Goal: Transaction & Acquisition: Download file/media

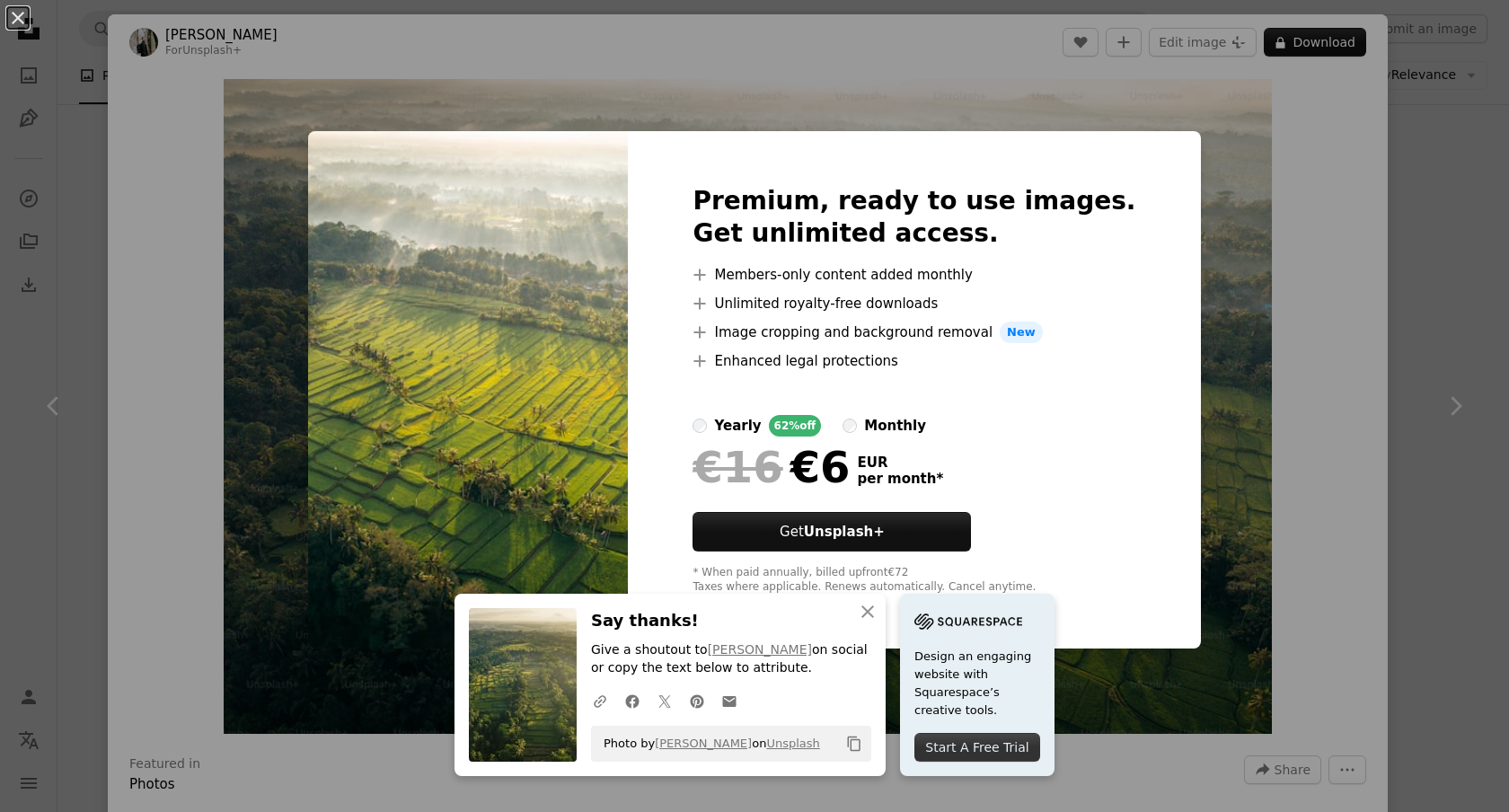
scroll to position [281, 0]
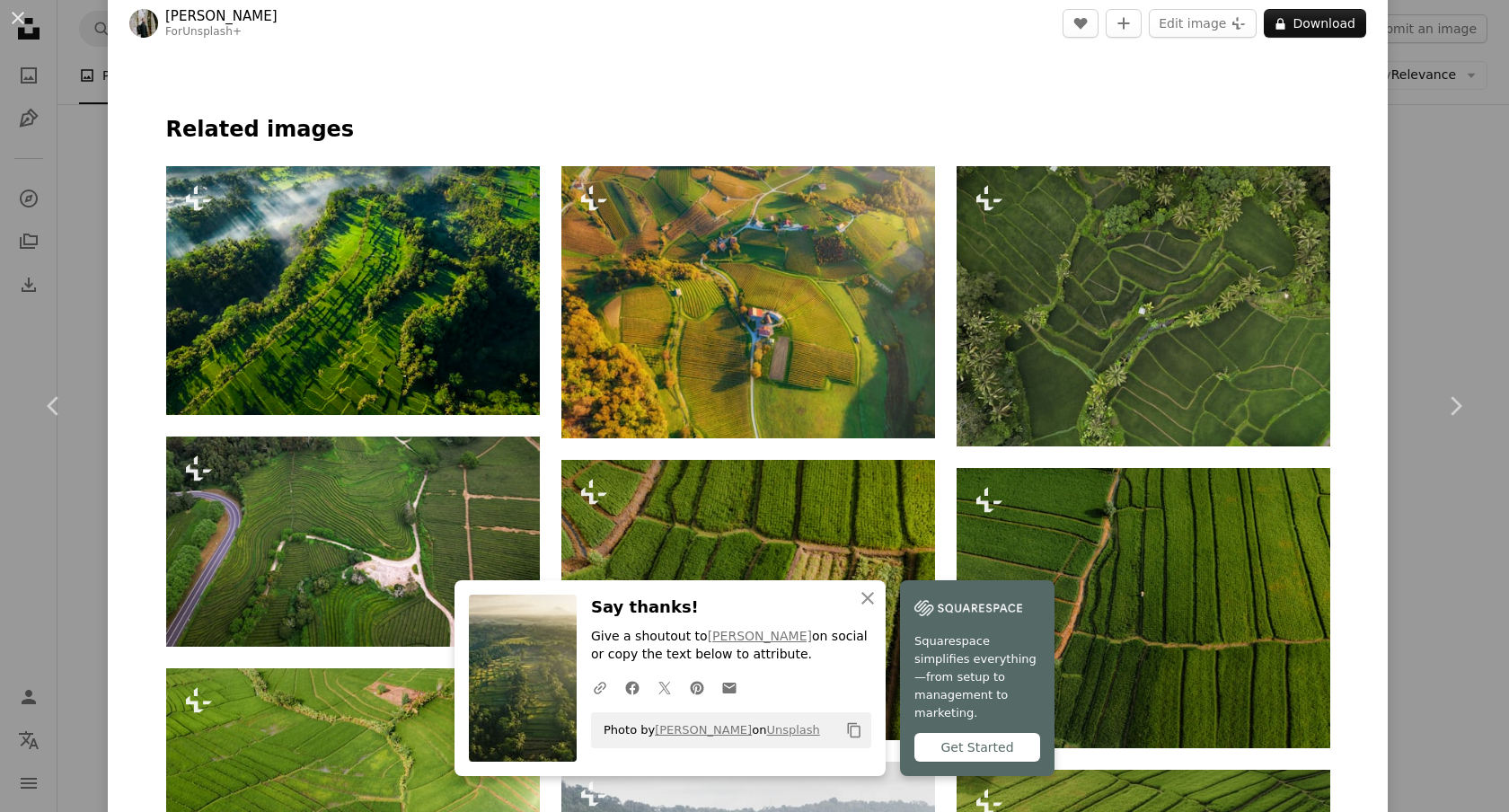
scroll to position [989, 0]
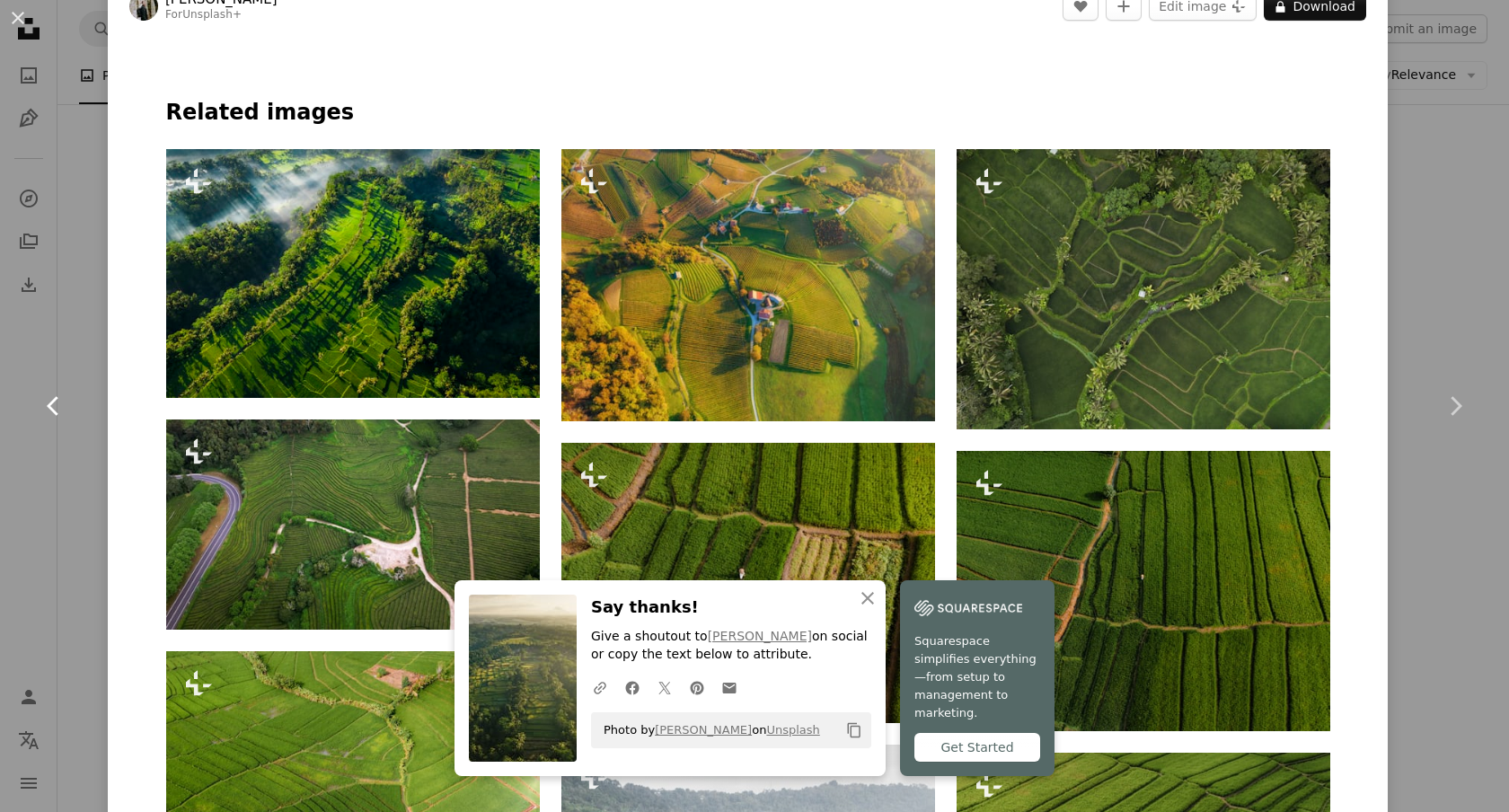
click at [38, 409] on link "Chevron left" at bounding box center [54, 405] width 108 height 172
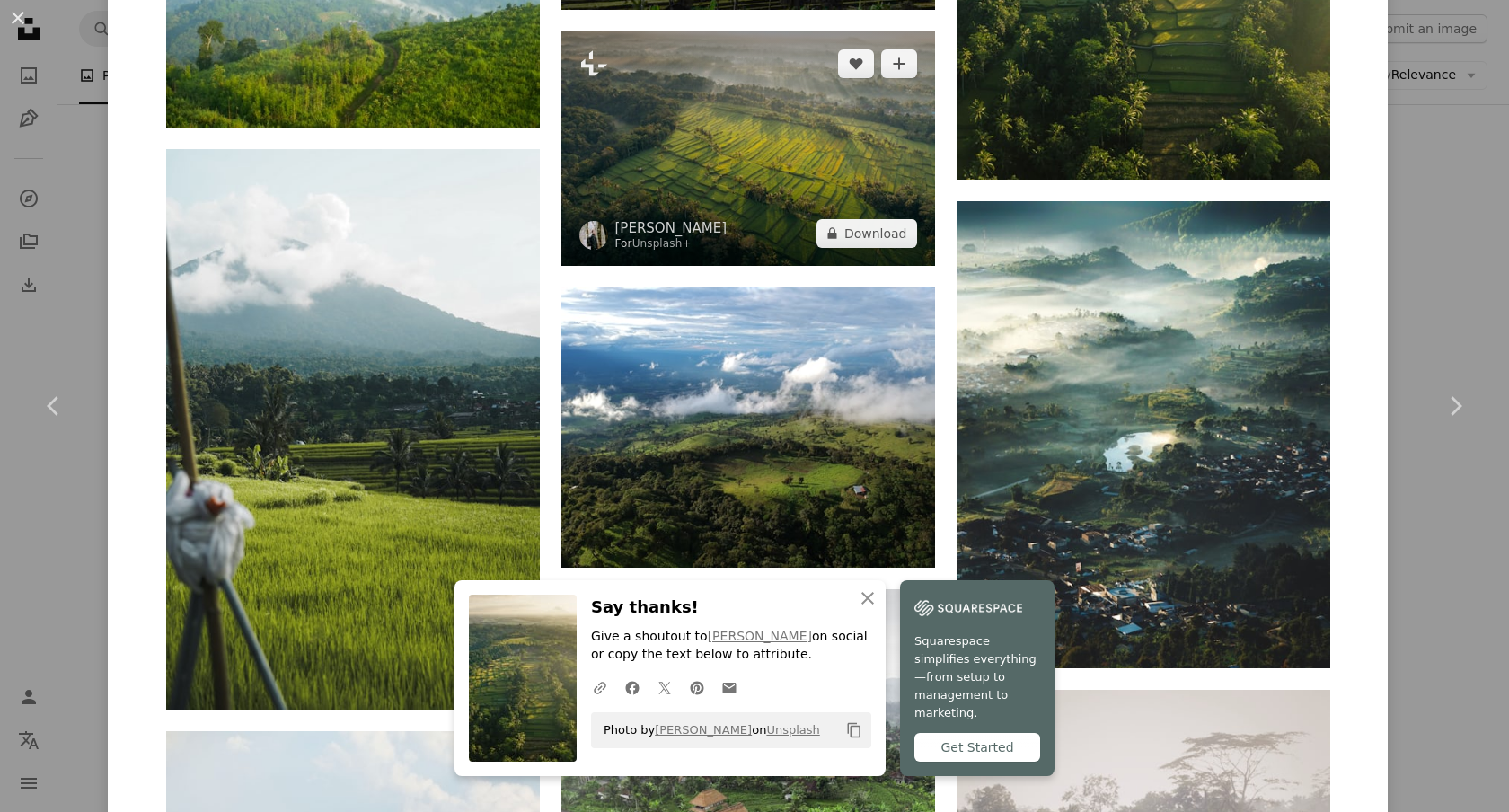
scroll to position [3266, 0]
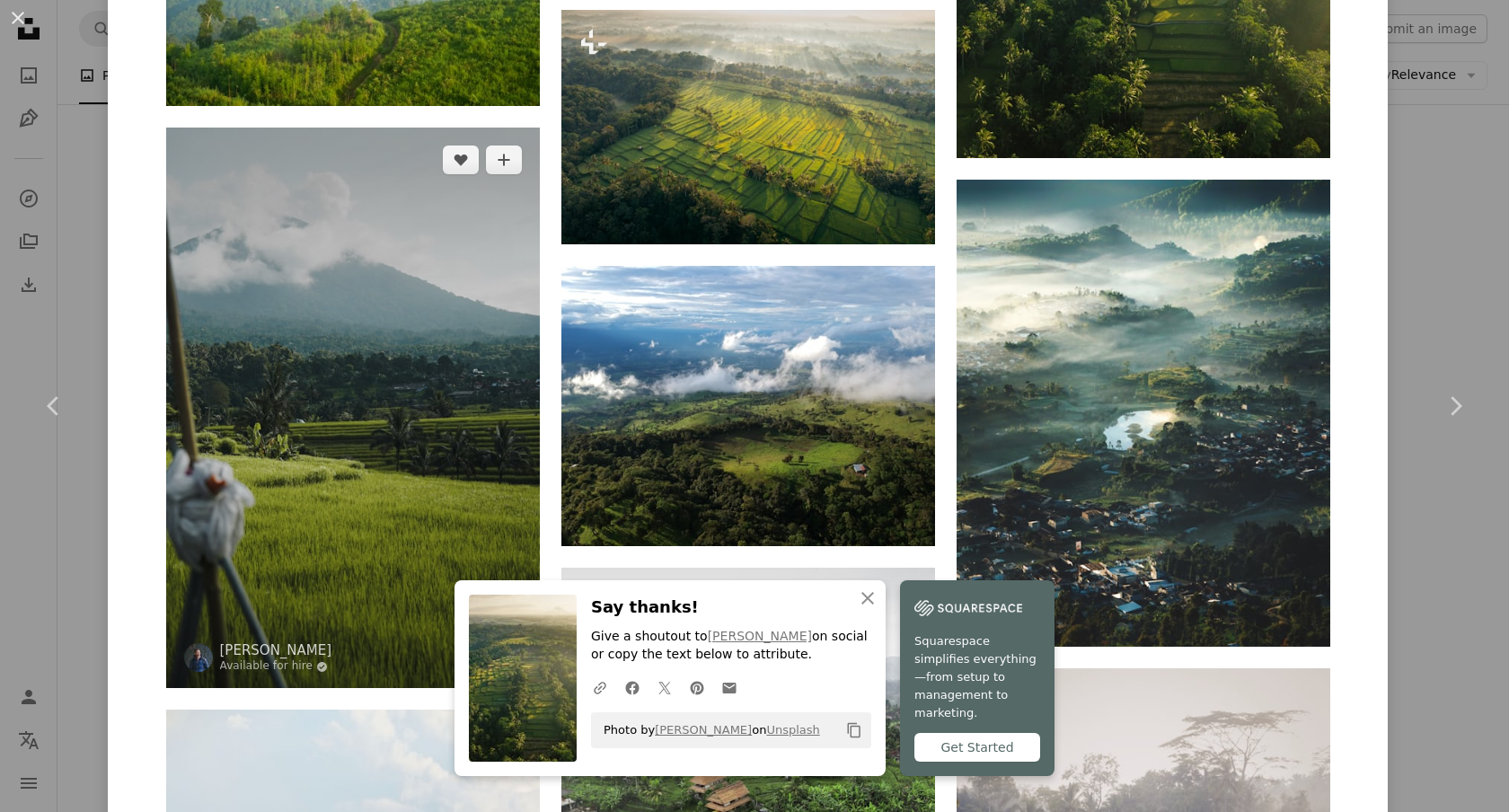
click at [369, 484] on img at bounding box center [354, 408] width 374 height 560
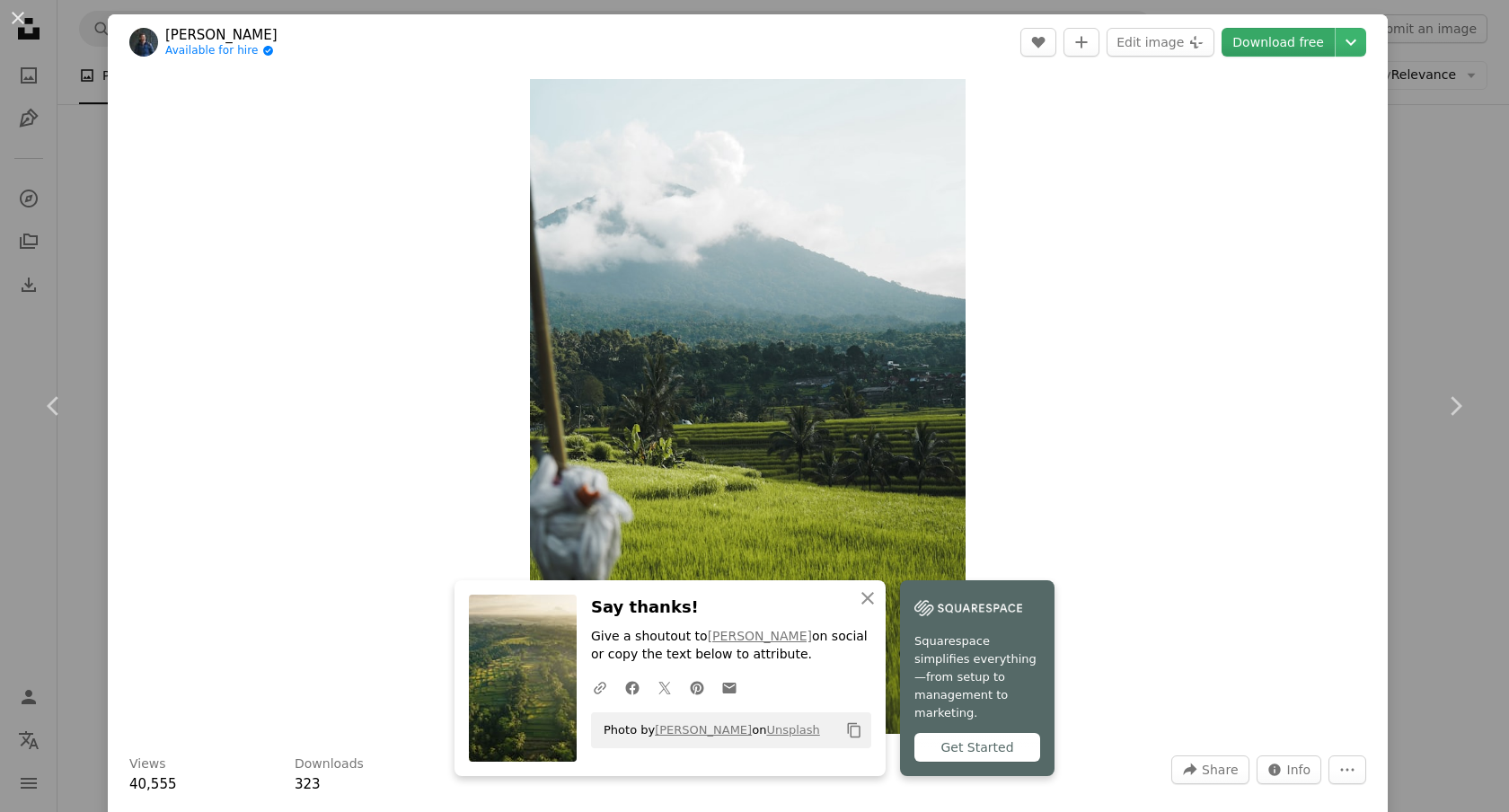
click at [1262, 44] on link "Download free" at bounding box center [1279, 42] width 113 height 29
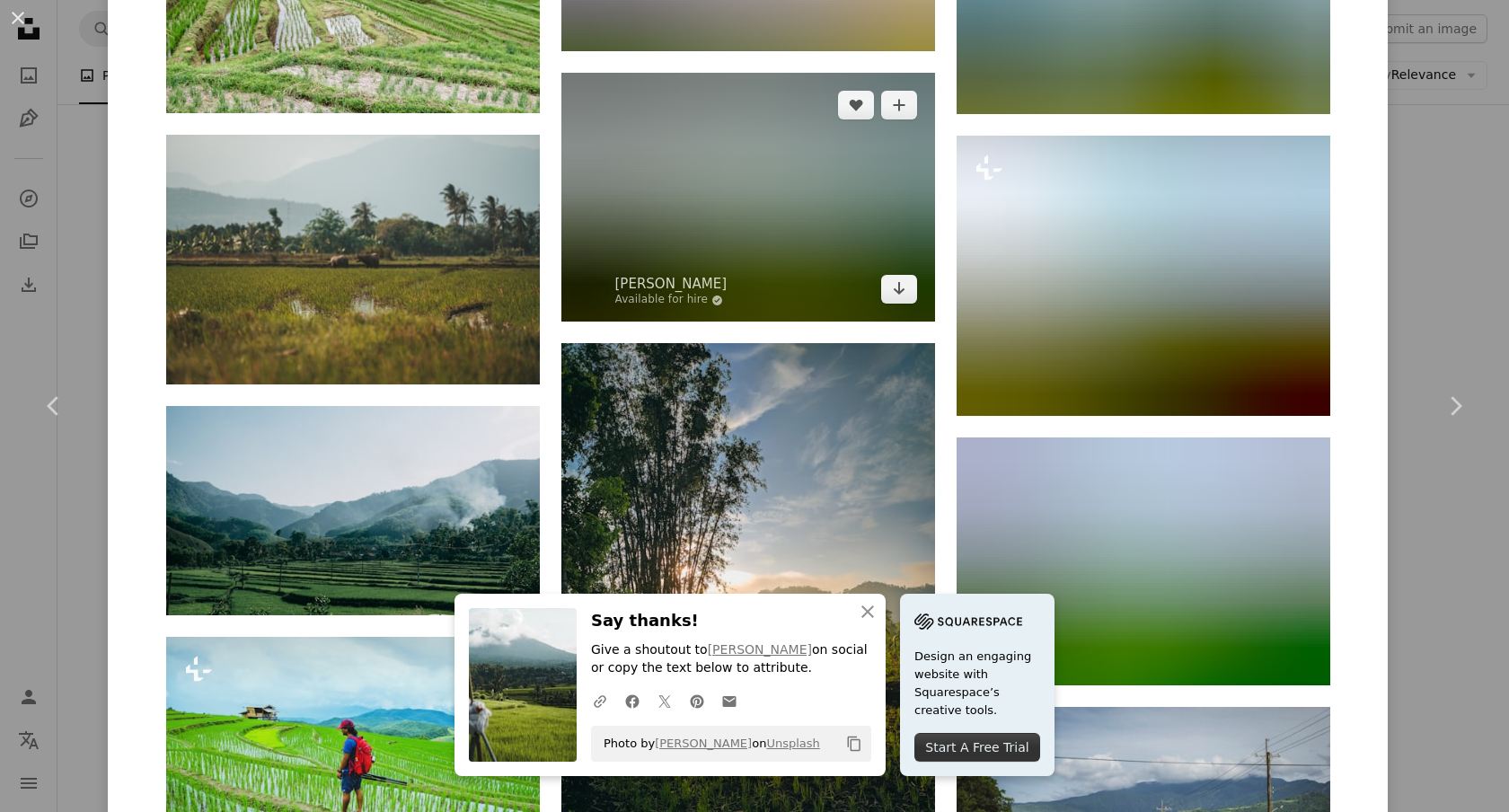
scroll to position [2618, 0]
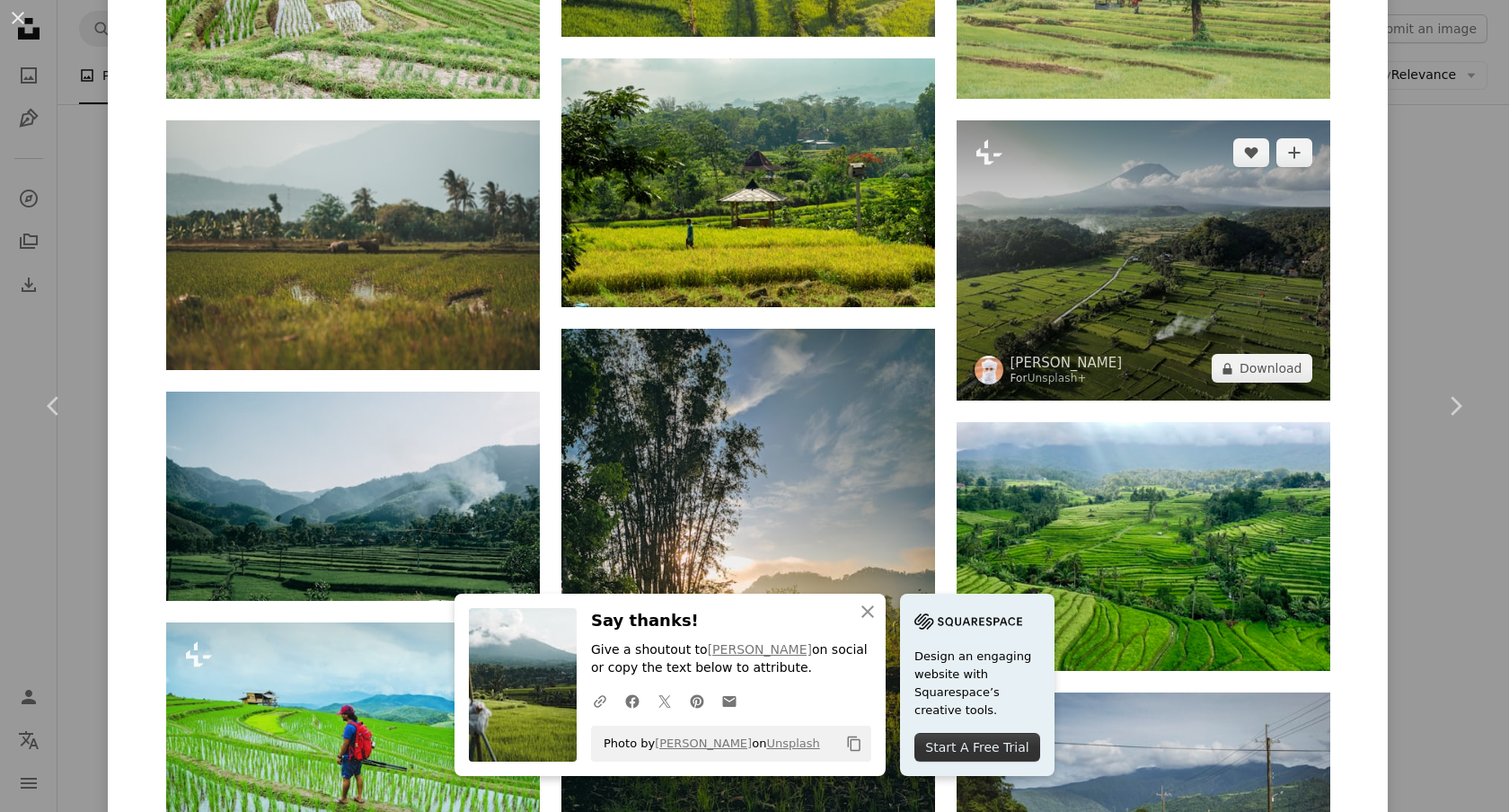
click at [1207, 276] on img at bounding box center [1144, 260] width 374 height 280
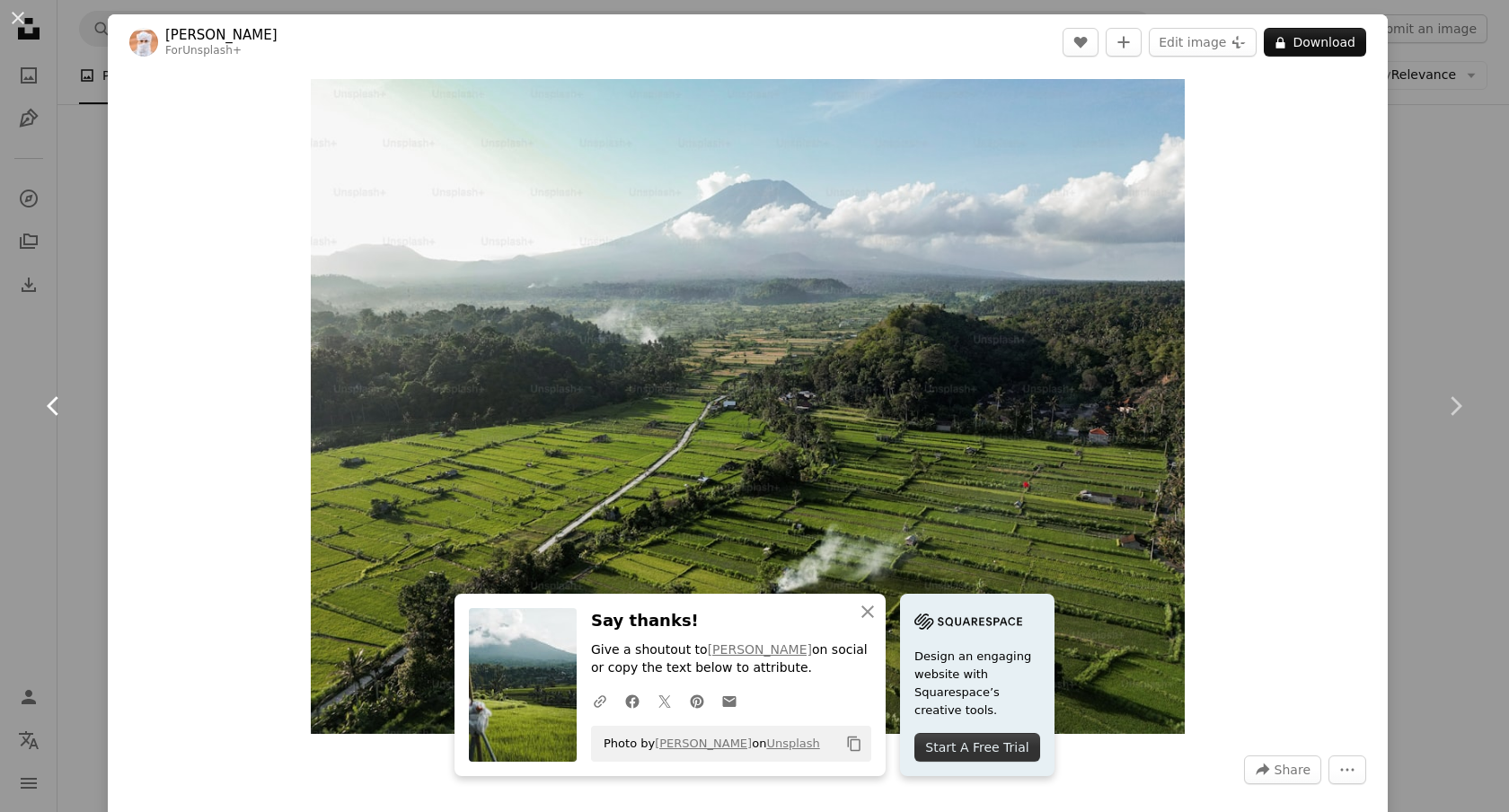
click at [50, 403] on icon at bounding box center [53, 405] width 11 height 19
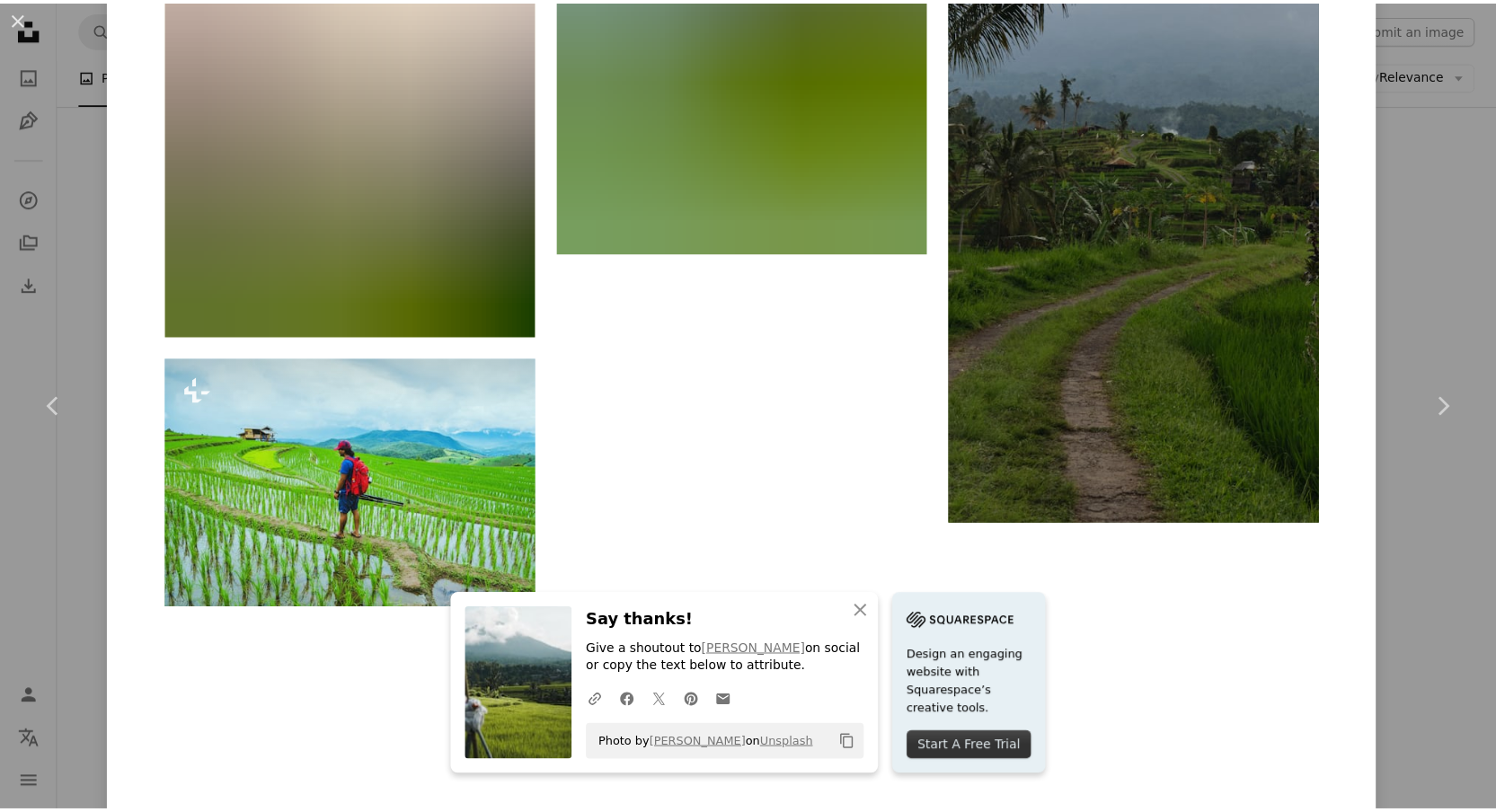
scroll to position [9847, 0]
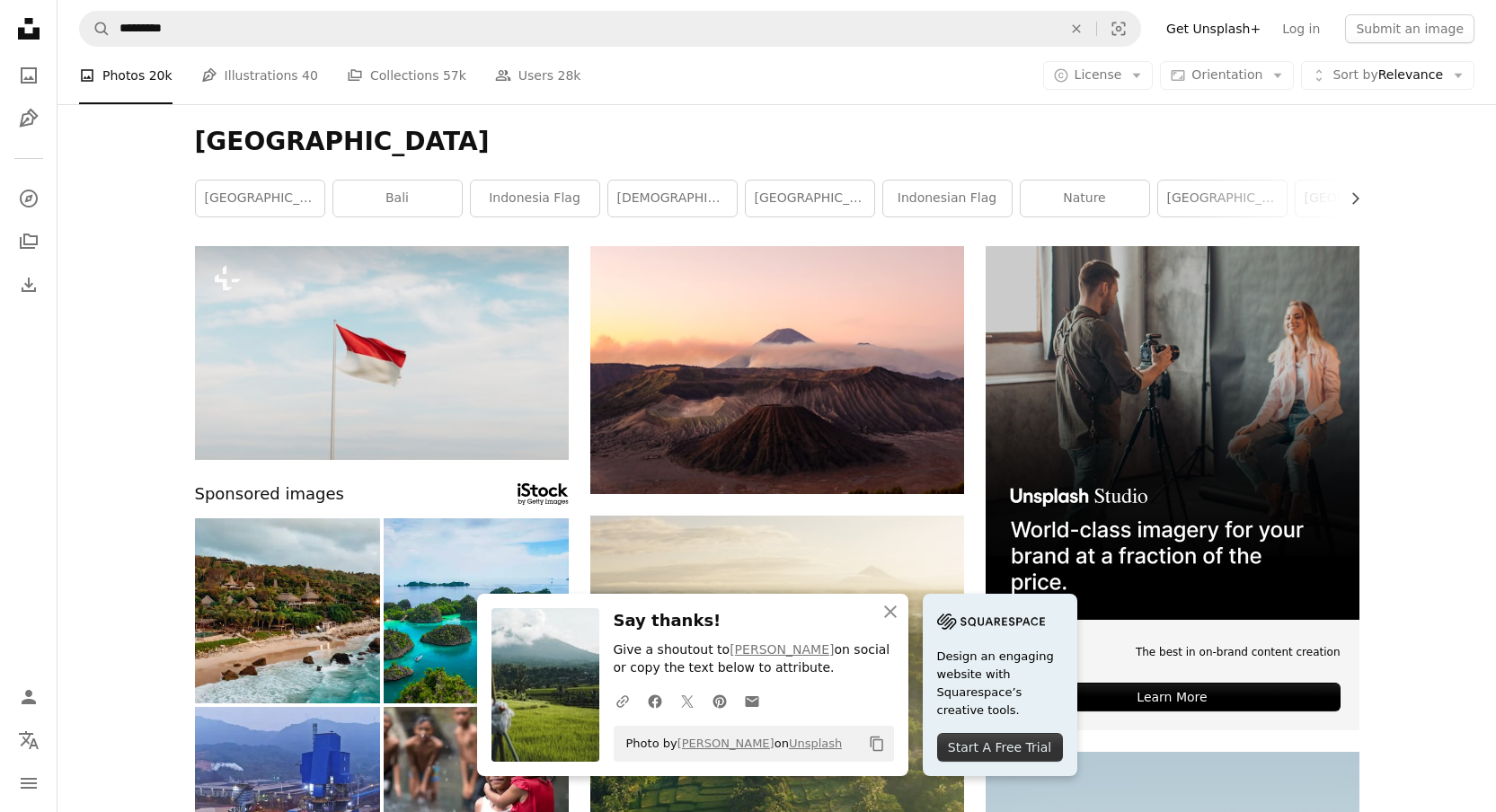
click at [376, 55] on nav "A magnifying glass ********* An X shape Visual search Filters Get Unsplash+ Log…" at bounding box center [777, 28] width 1439 height 57
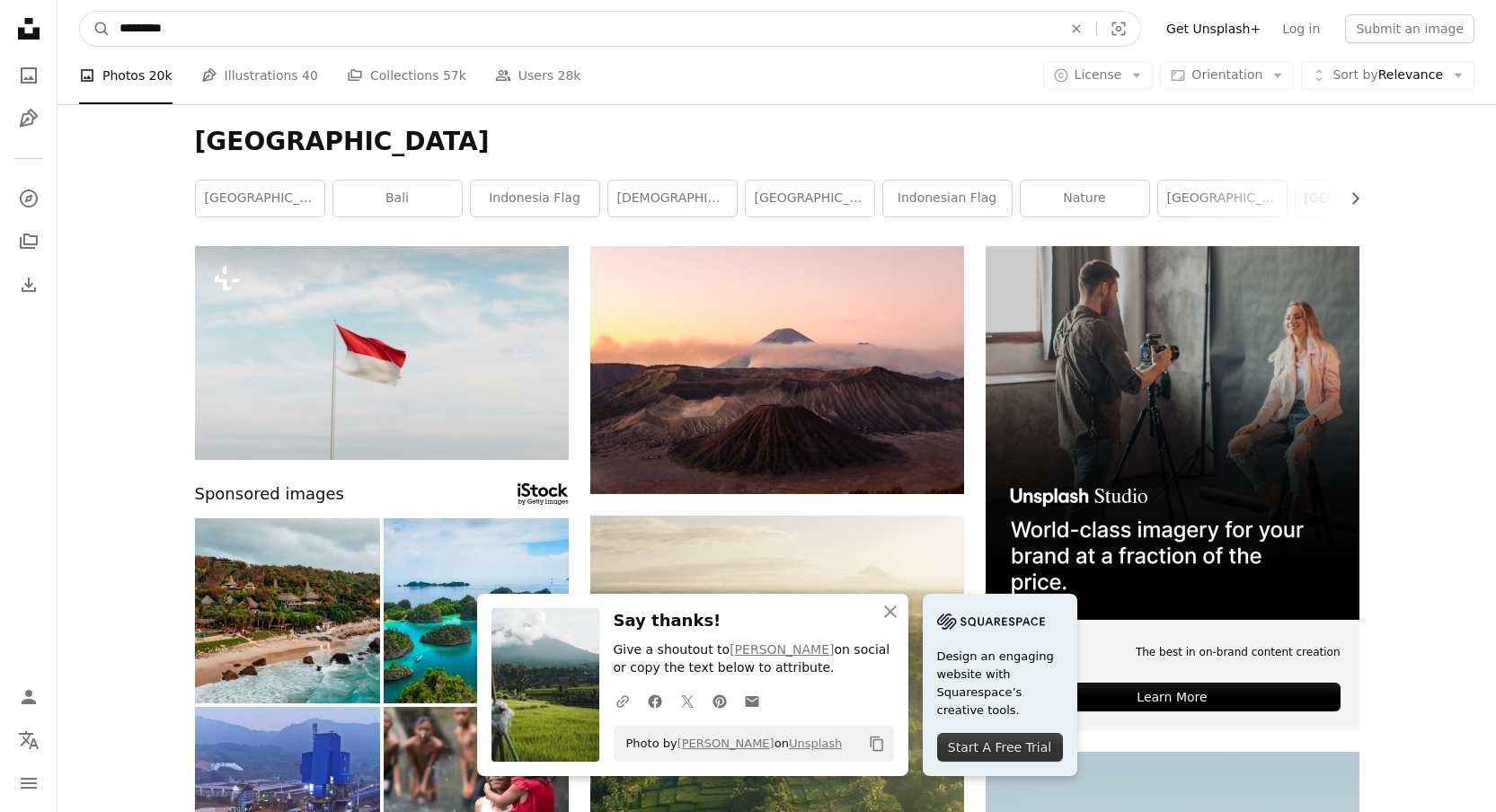
click at [378, 37] on input "*********" at bounding box center [584, 28] width 946 height 34
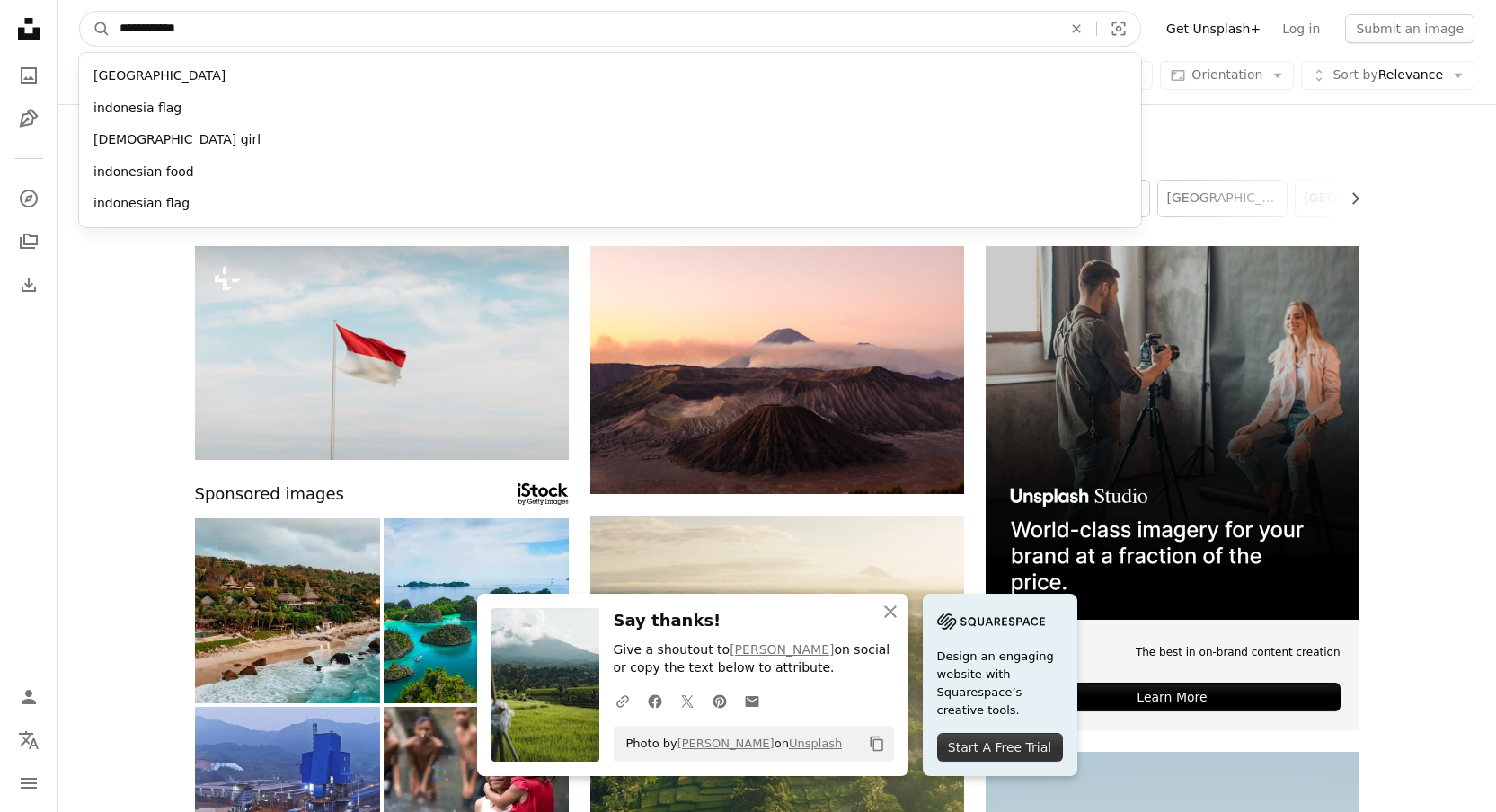
type input "**********"
click button "A magnifying glass" at bounding box center [95, 28] width 30 height 34
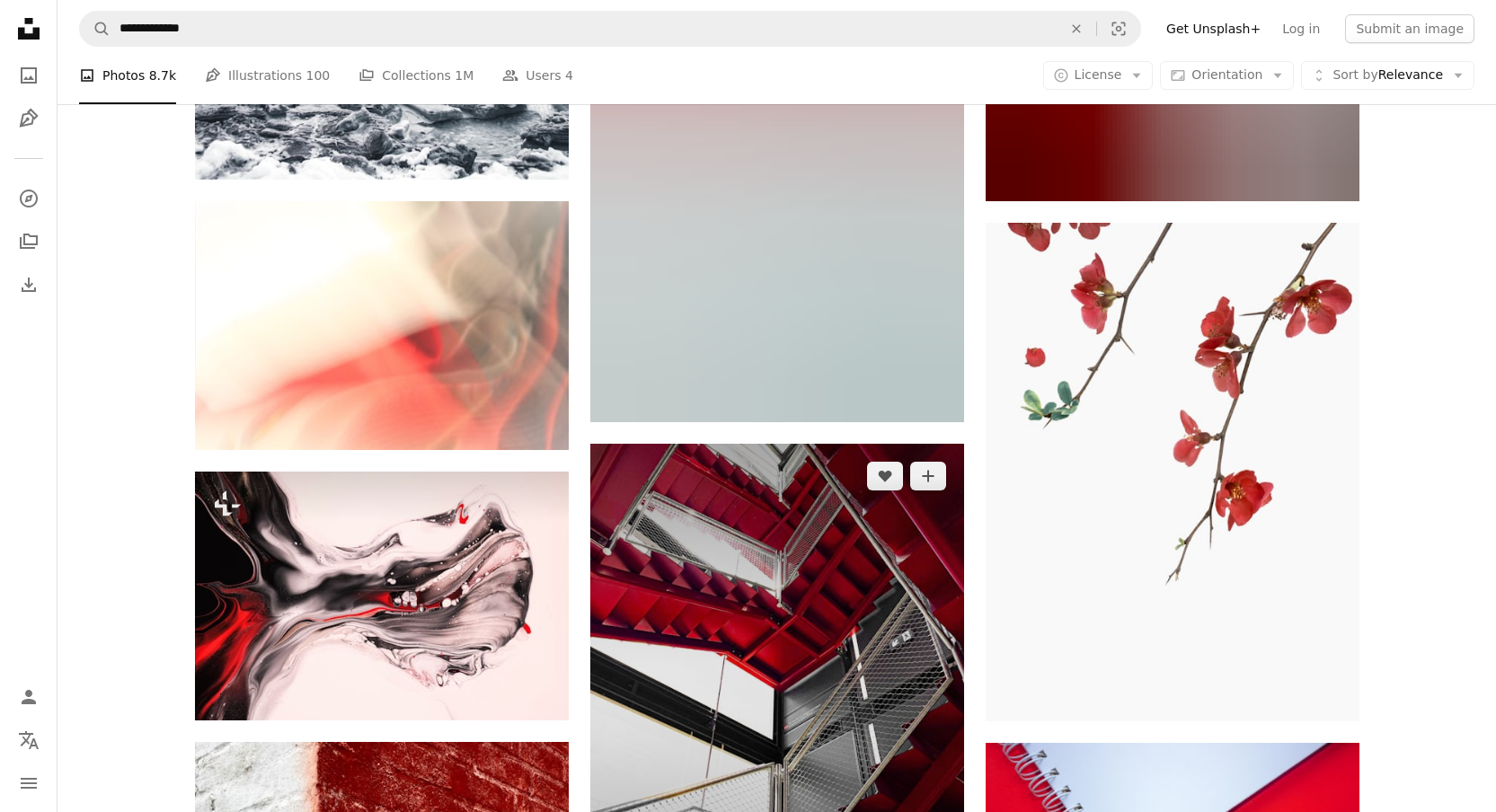
scroll to position [1725, 0]
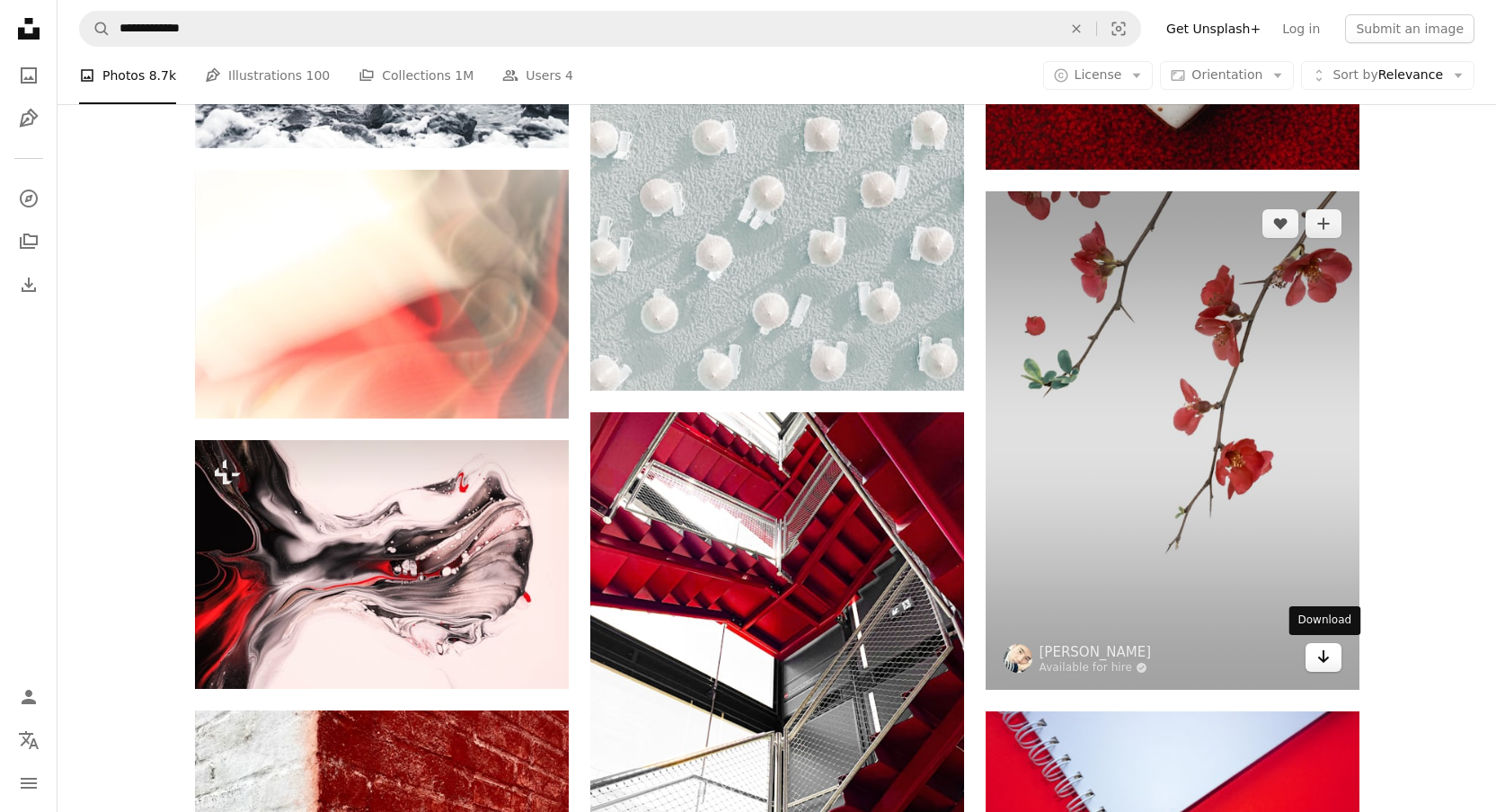
click at [1331, 660] on link "Arrow pointing down" at bounding box center [1323, 657] width 36 height 29
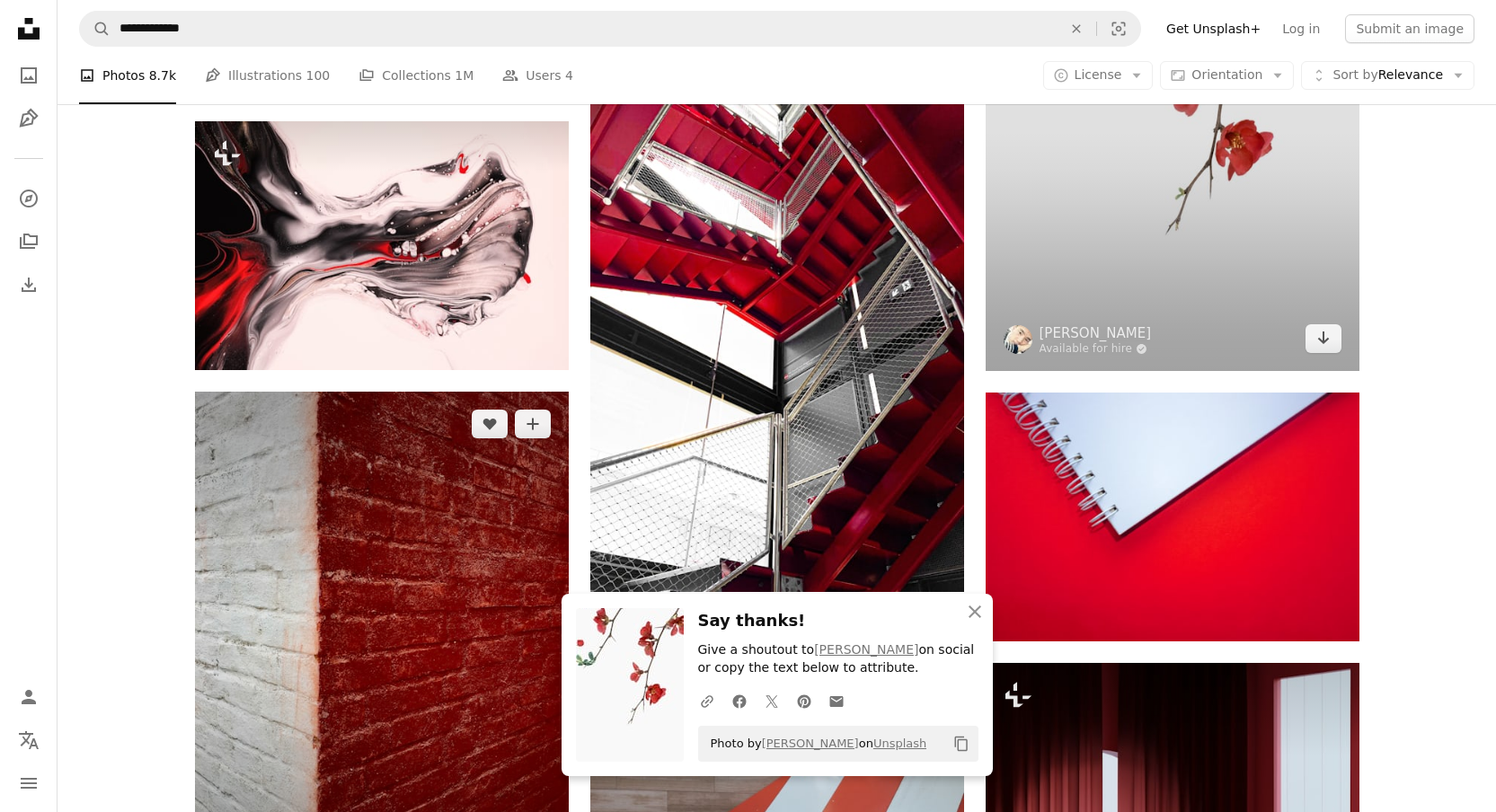
scroll to position [1818, 0]
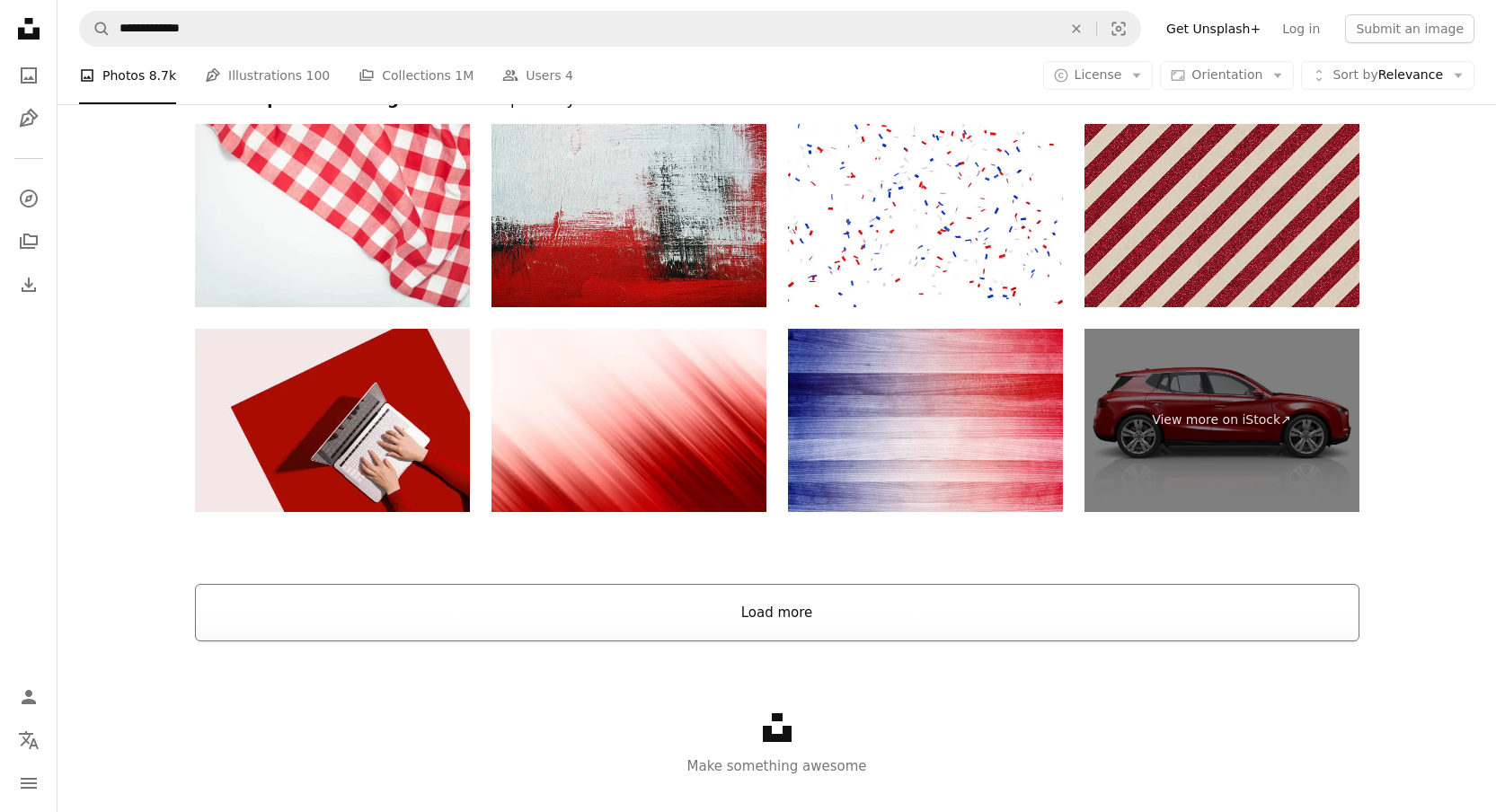
click at [619, 611] on button "Load more" at bounding box center [777, 612] width 1164 height 57
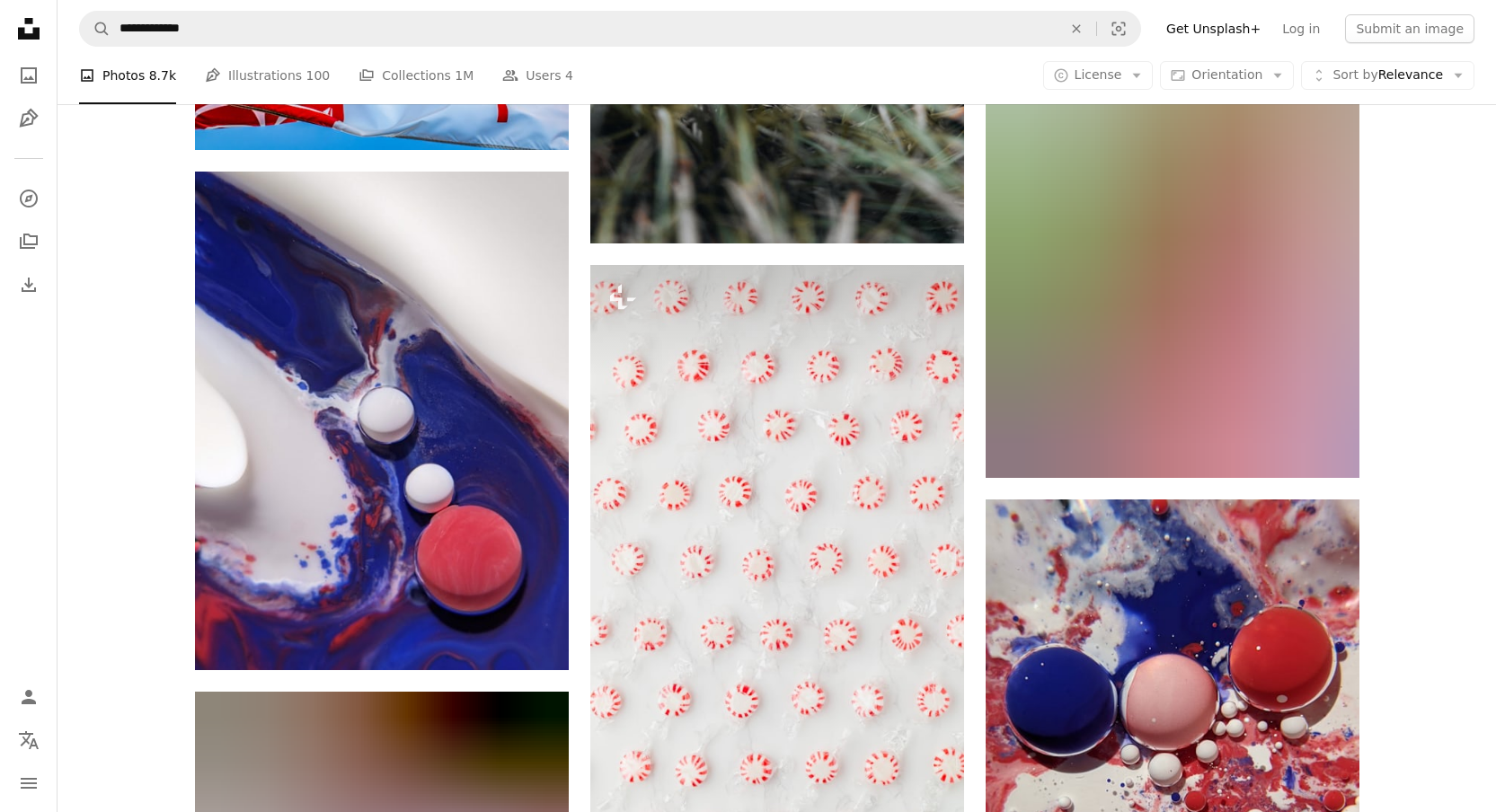
scroll to position [10923, 0]
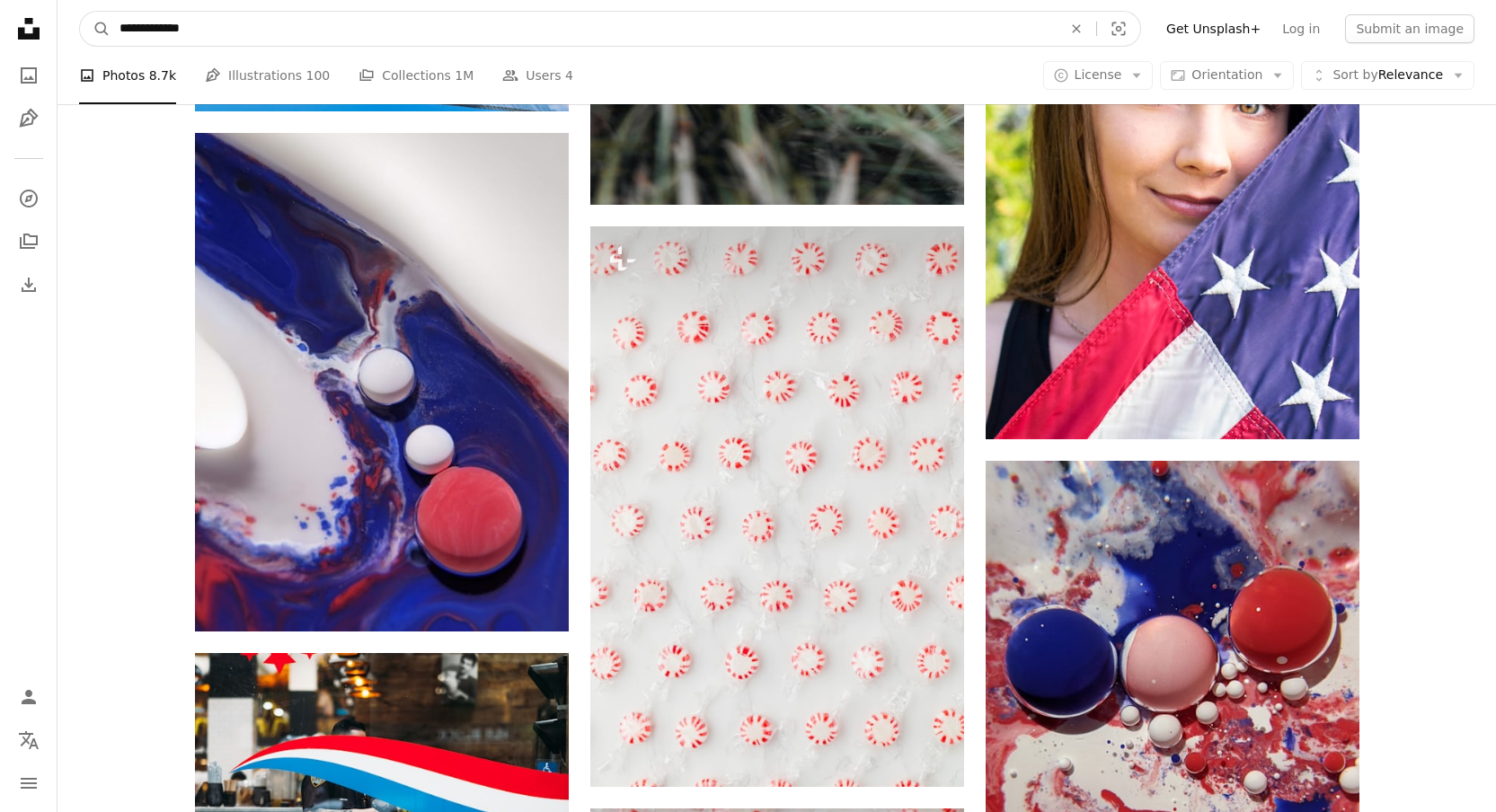
click at [526, 36] on input "**********" at bounding box center [584, 28] width 946 height 34
type input "**********"
click button "A magnifying glass" at bounding box center [95, 28] width 30 height 34
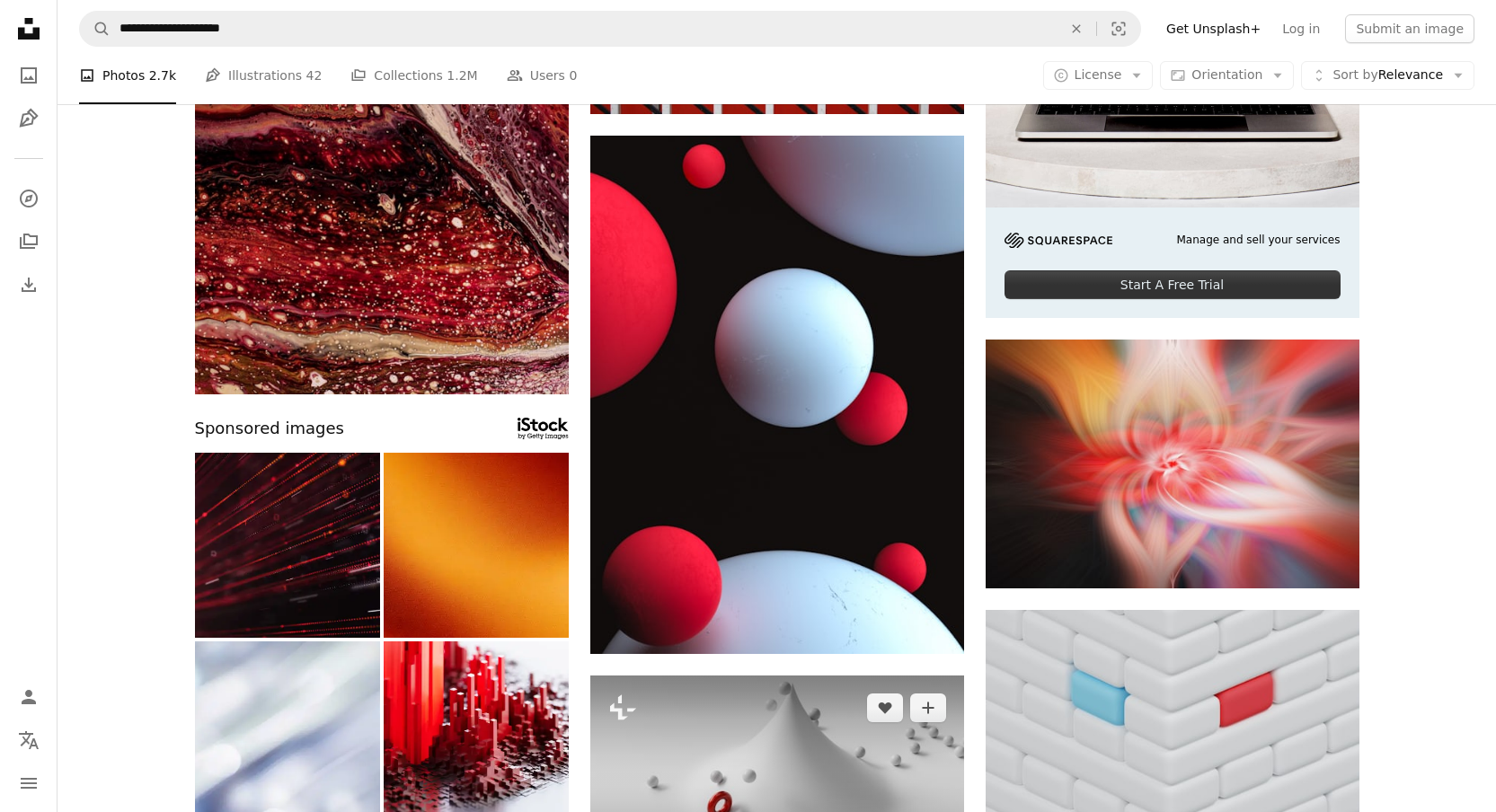
scroll to position [405, 0]
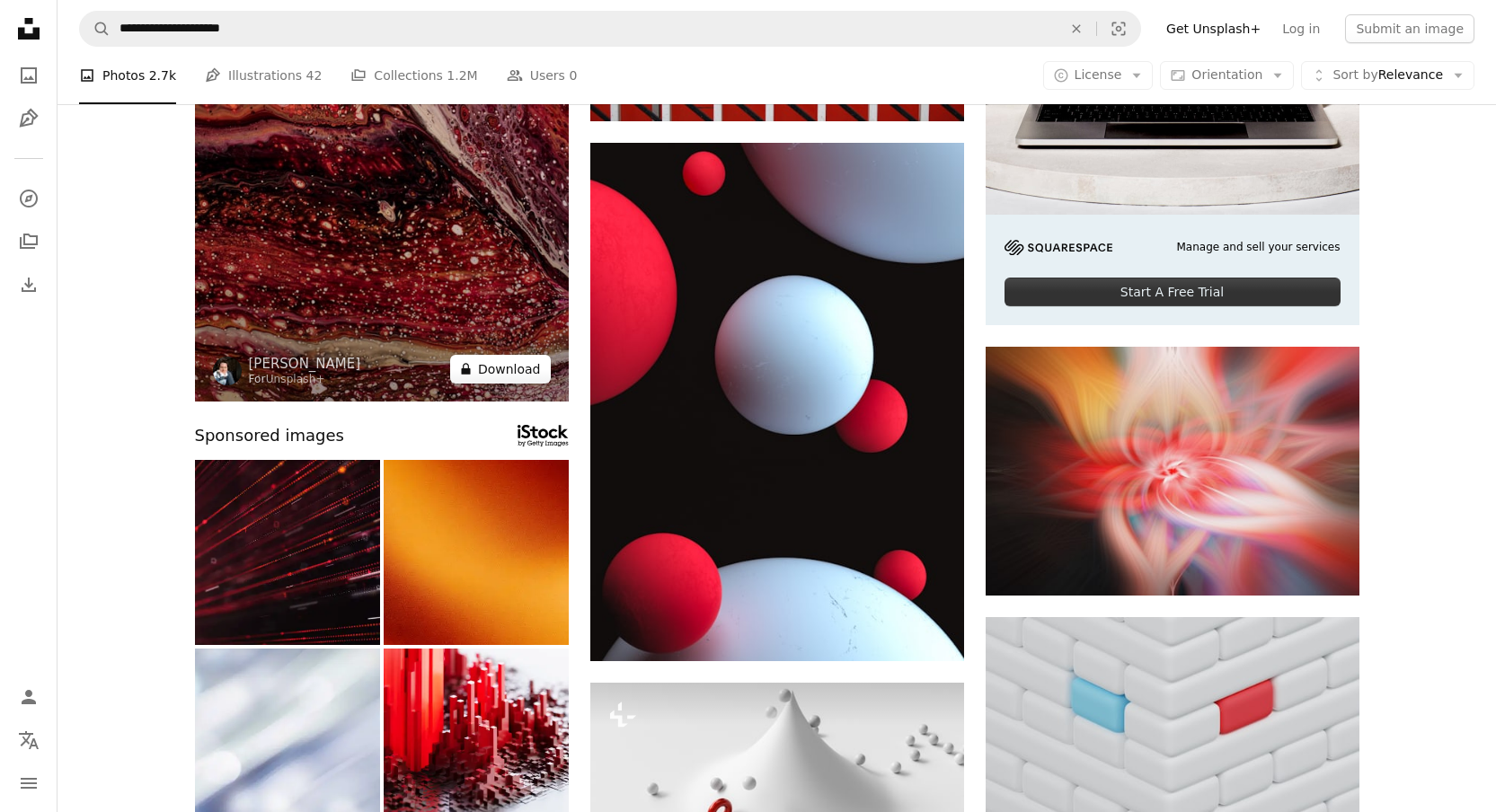
click at [499, 378] on button "A lock Download" at bounding box center [500, 368] width 101 height 29
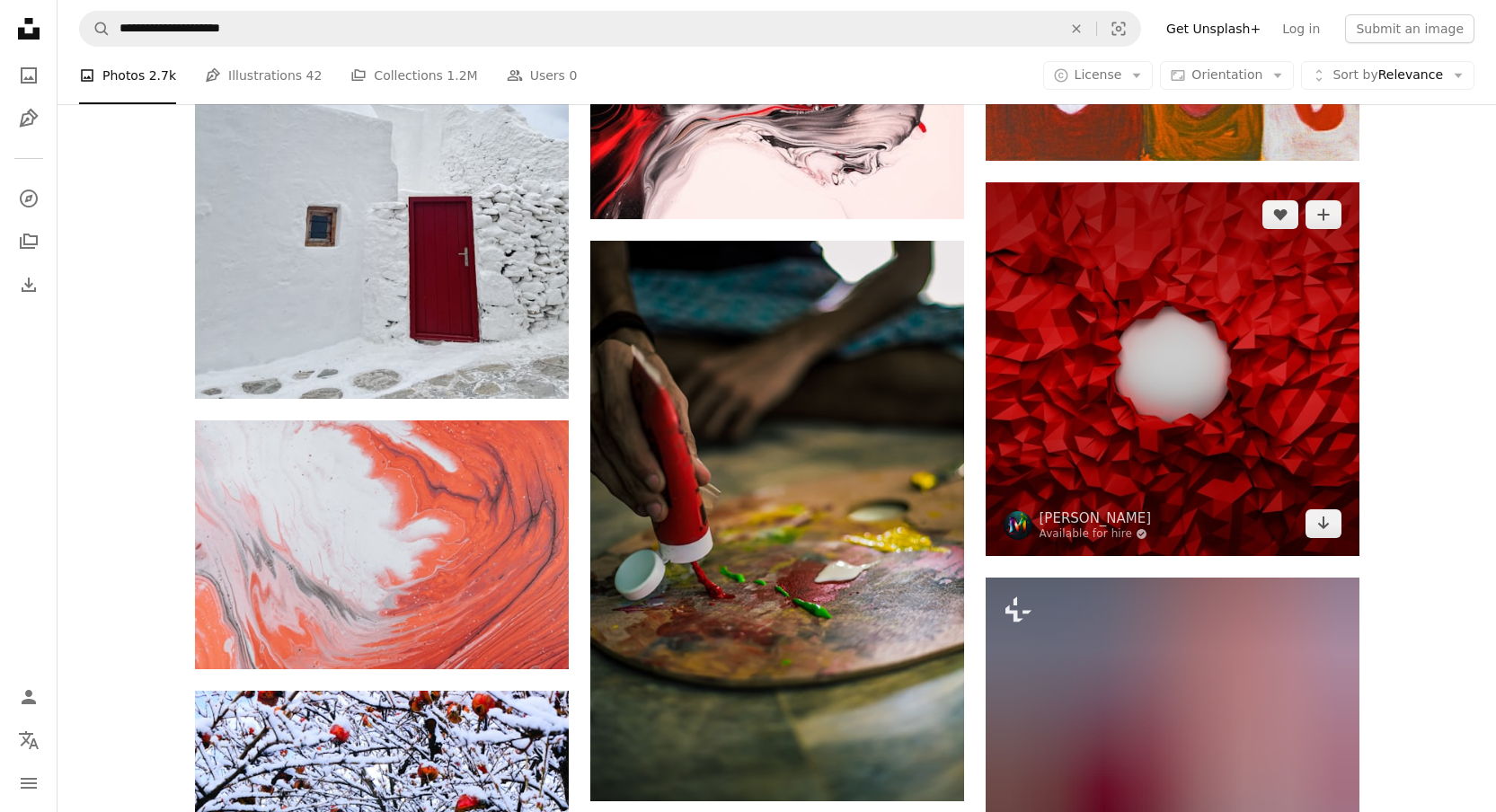
scroll to position [2724, 0]
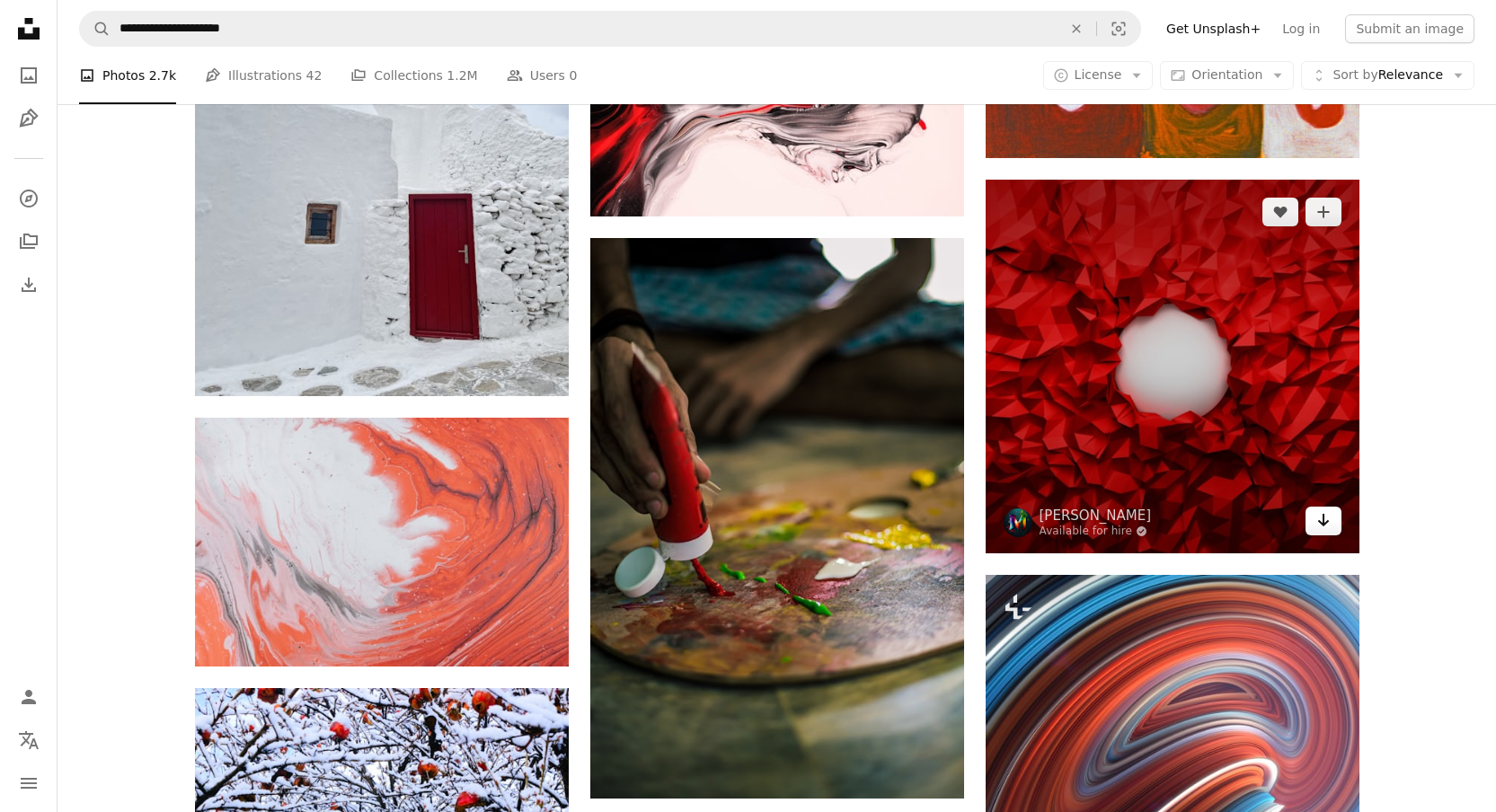
click at [1328, 525] on icon "Arrow pointing down" at bounding box center [1323, 520] width 14 height 22
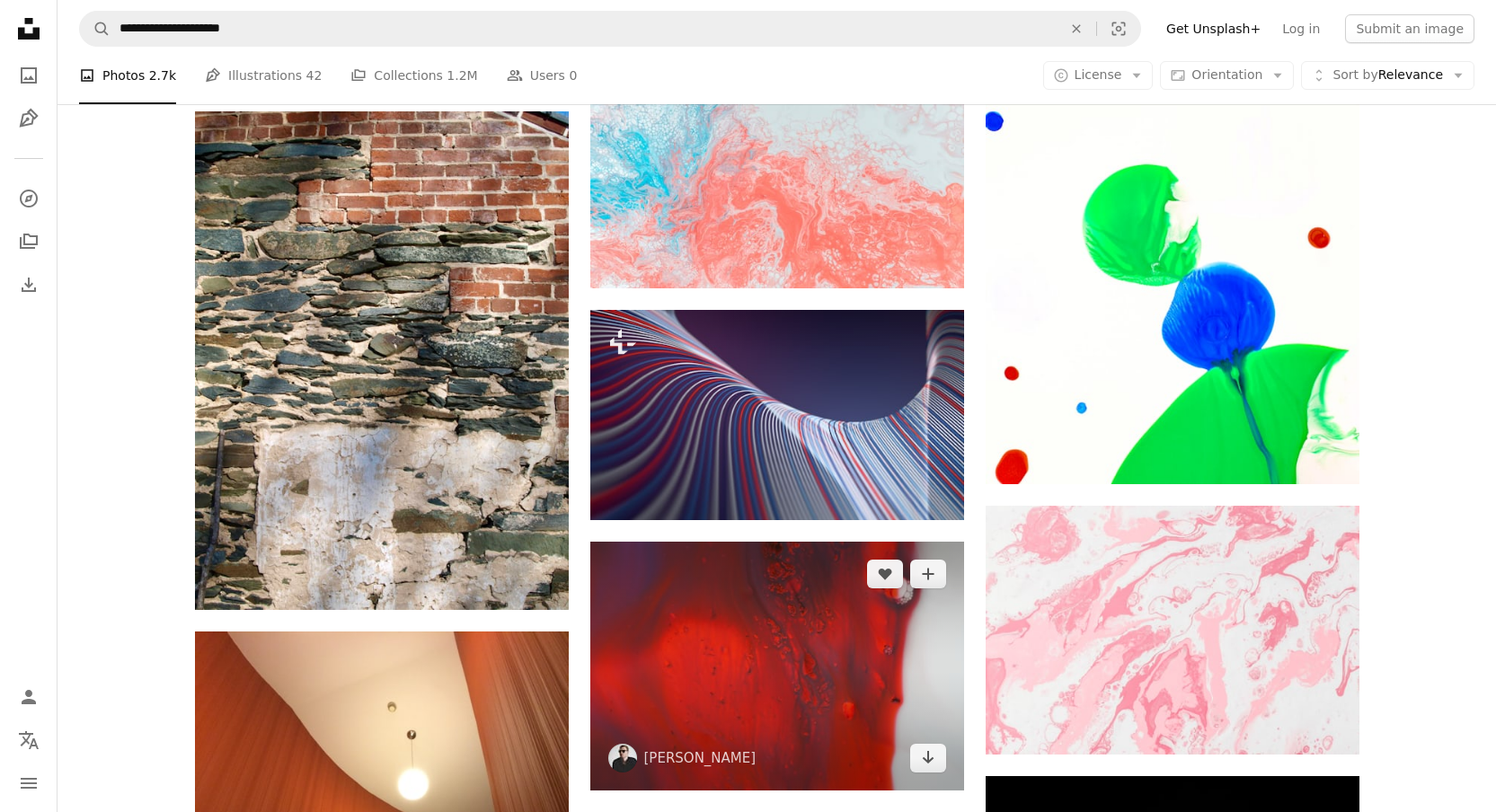
scroll to position [7219, 0]
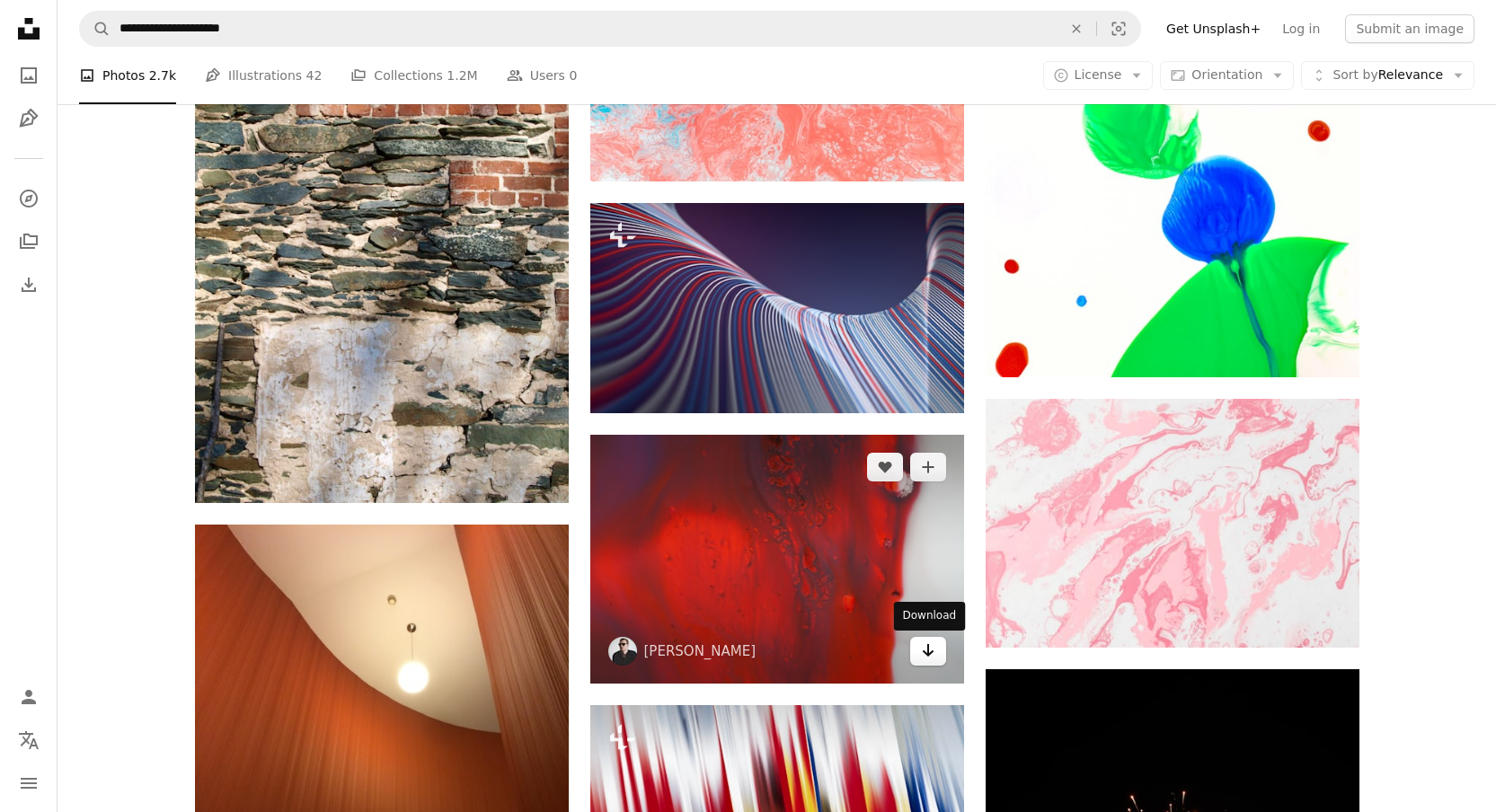
click at [934, 657] on icon "Arrow pointing down" at bounding box center [927, 649] width 14 height 22
